Goal: Task Accomplishment & Management: Complete application form

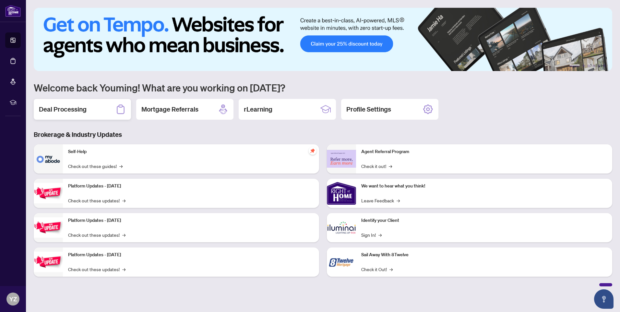
click at [80, 114] on div "Deal Processing" at bounding box center [82, 109] width 97 height 21
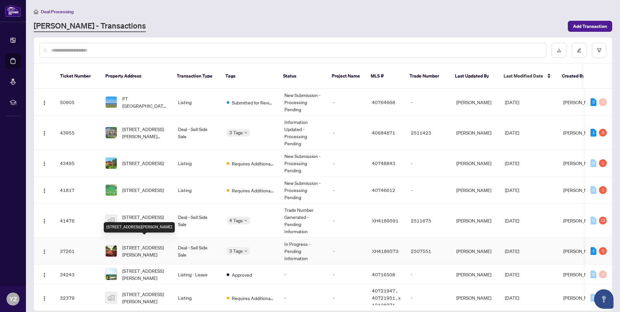
click at [142, 244] on span "[STREET_ADDRESS][PERSON_NAME]" at bounding box center [144, 251] width 45 height 14
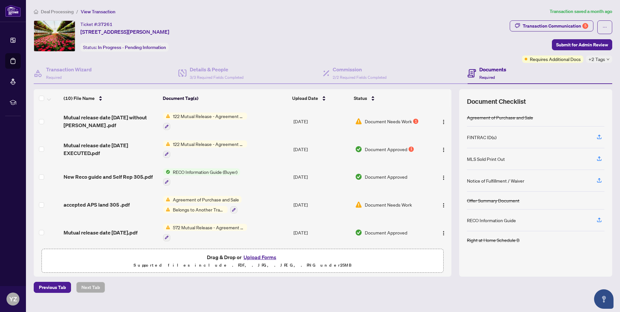
scroll to position [132, 0]
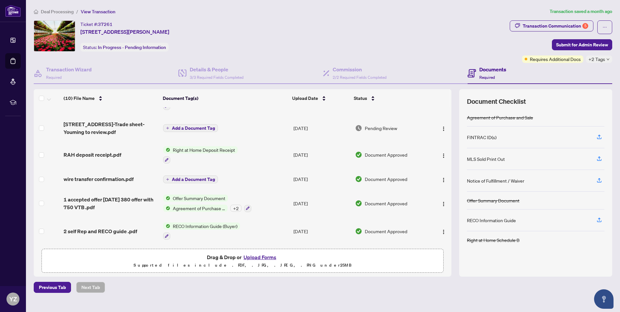
click at [258, 257] on button "Upload Forms" at bounding box center [260, 257] width 37 height 8
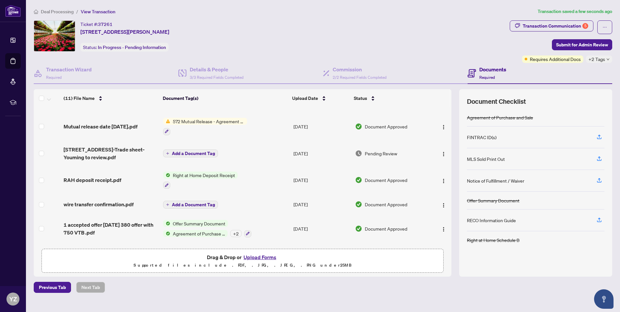
scroll to position [0, 0]
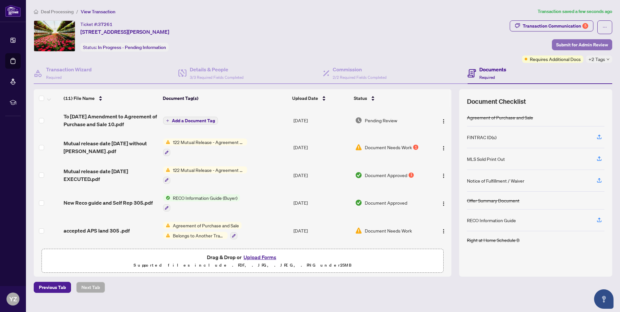
click at [574, 43] on span "Submit for Admin Review" at bounding box center [583, 45] width 52 height 10
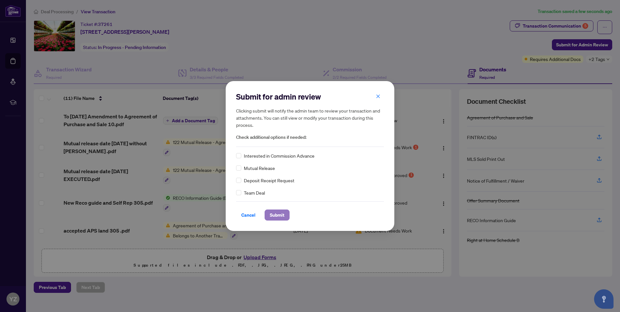
click at [277, 215] on span "Submit" at bounding box center [277, 215] width 15 height 10
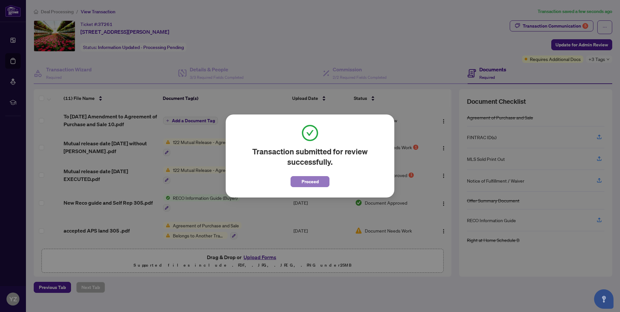
click at [308, 183] on span "Proceed" at bounding box center [310, 182] width 17 height 10
